Goal: Task Accomplishment & Management: Complete application form

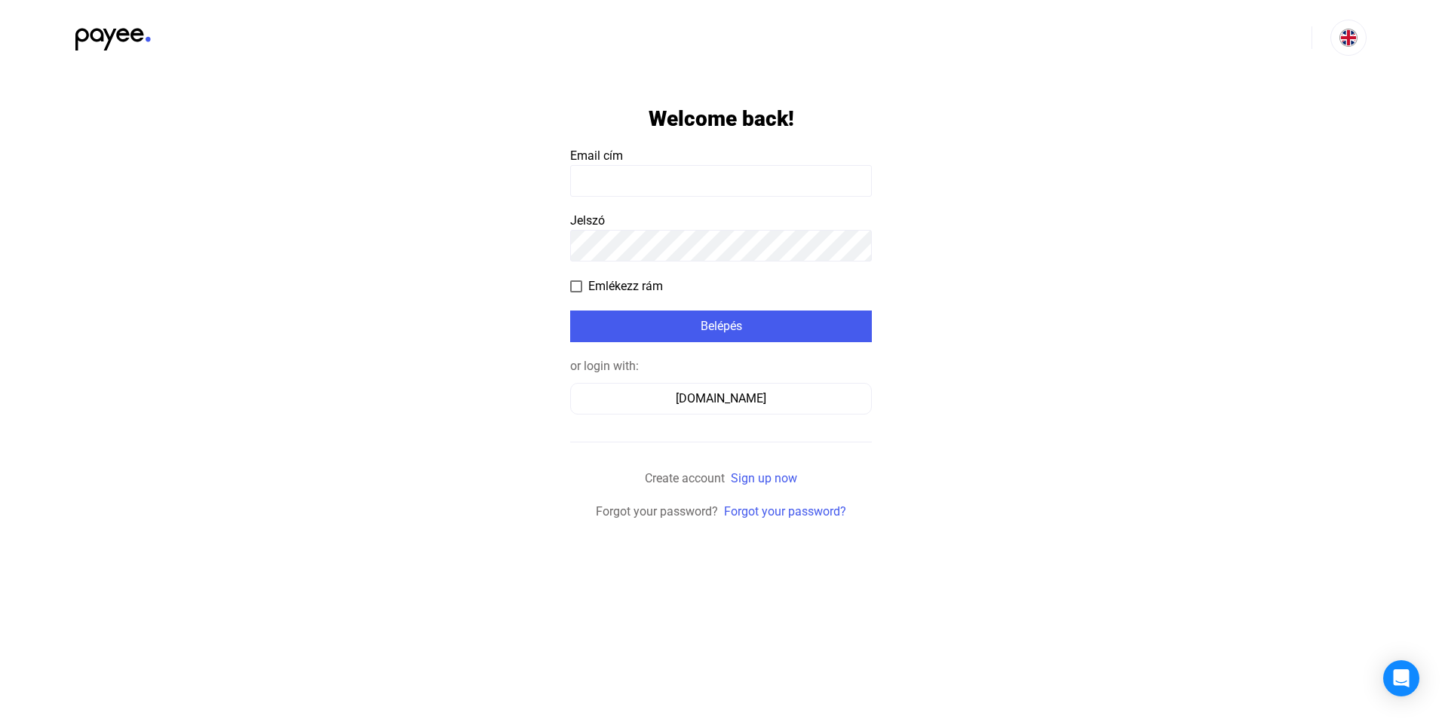
click at [604, 179] on input at bounding box center [721, 181] width 302 height 32
type input "**********"
click at [677, 315] on button "Belépés" at bounding box center [721, 327] width 302 height 32
